Goal: Navigation & Orientation: Find specific page/section

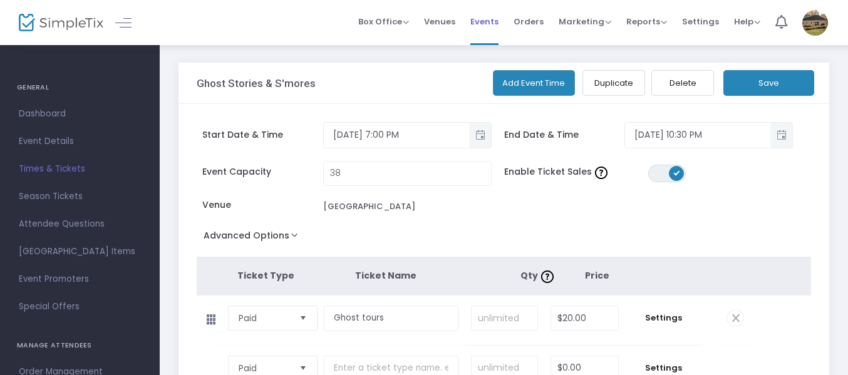
click at [490, 14] on span "Events" at bounding box center [484, 22] width 28 height 32
